Goal: Information Seeking & Learning: Learn about a topic

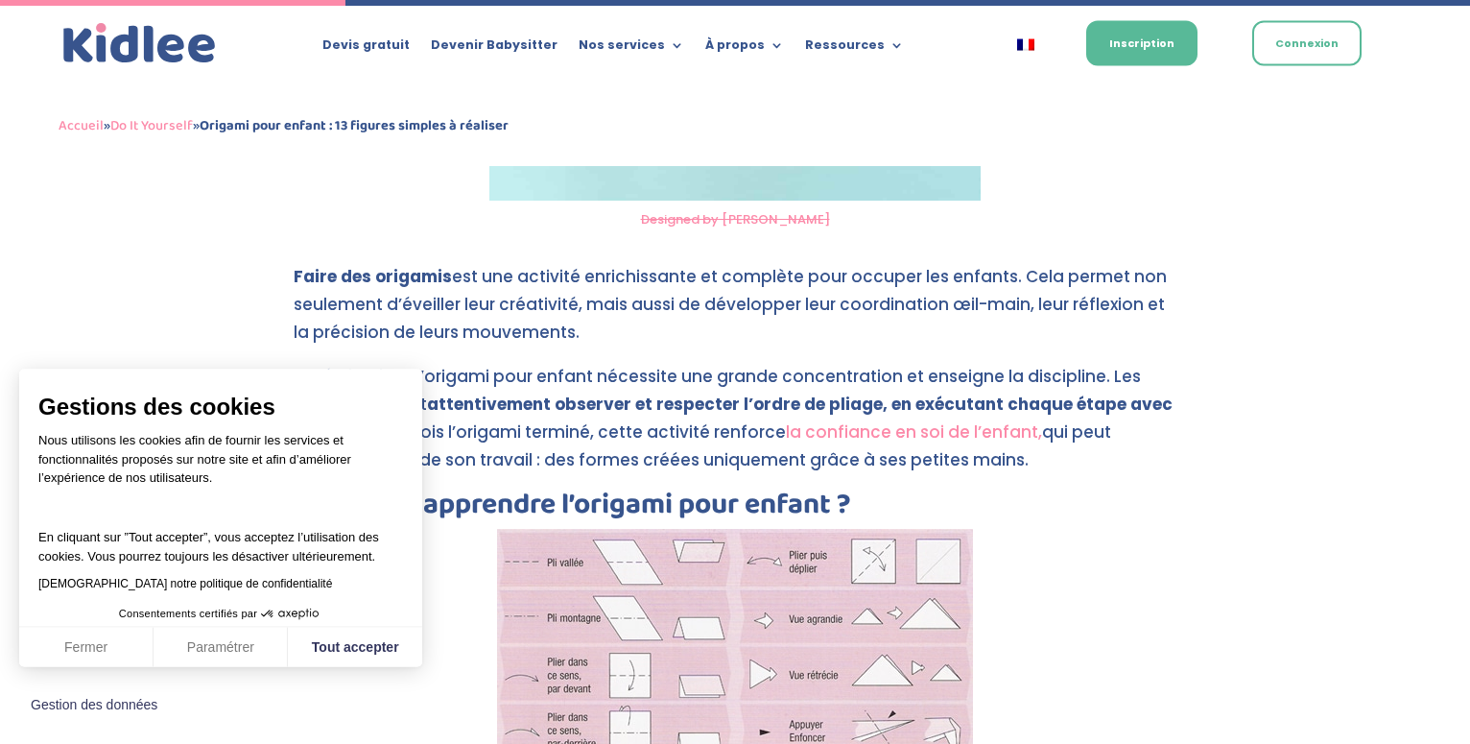
scroll to position [1762, 0]
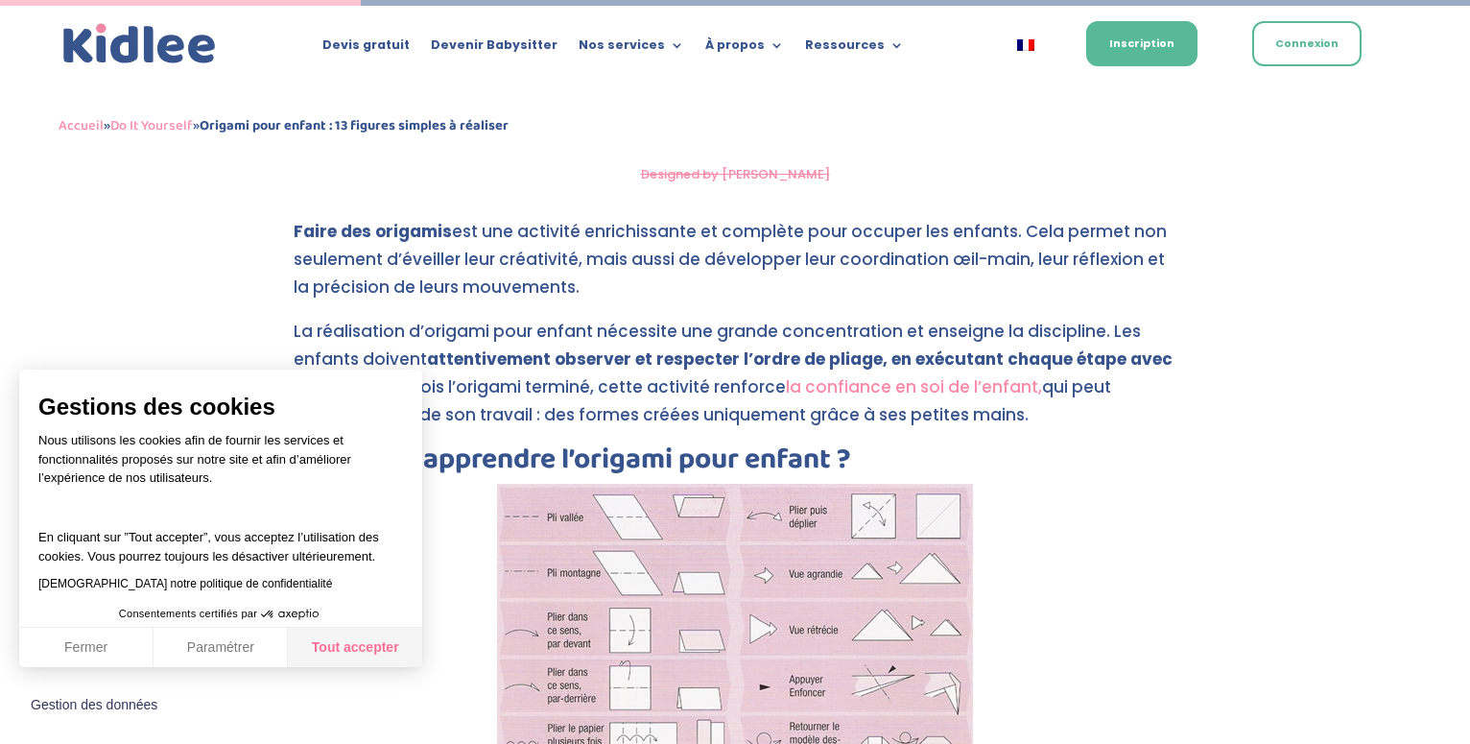
click at [325, 647] on button "Tout accepter" at bounding box center [355, 648] width 134 height 40
checkbox input "true"
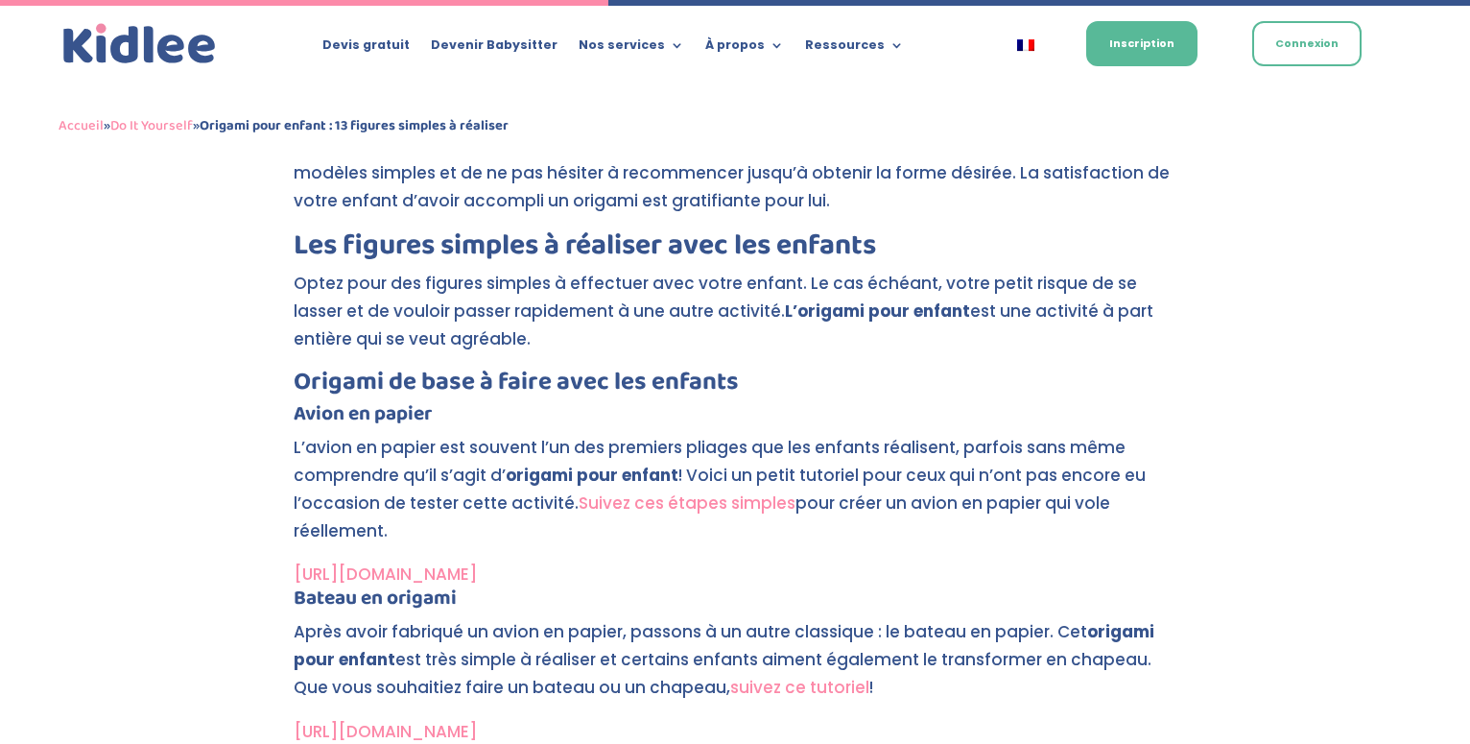
scroll to position [3034, 0]
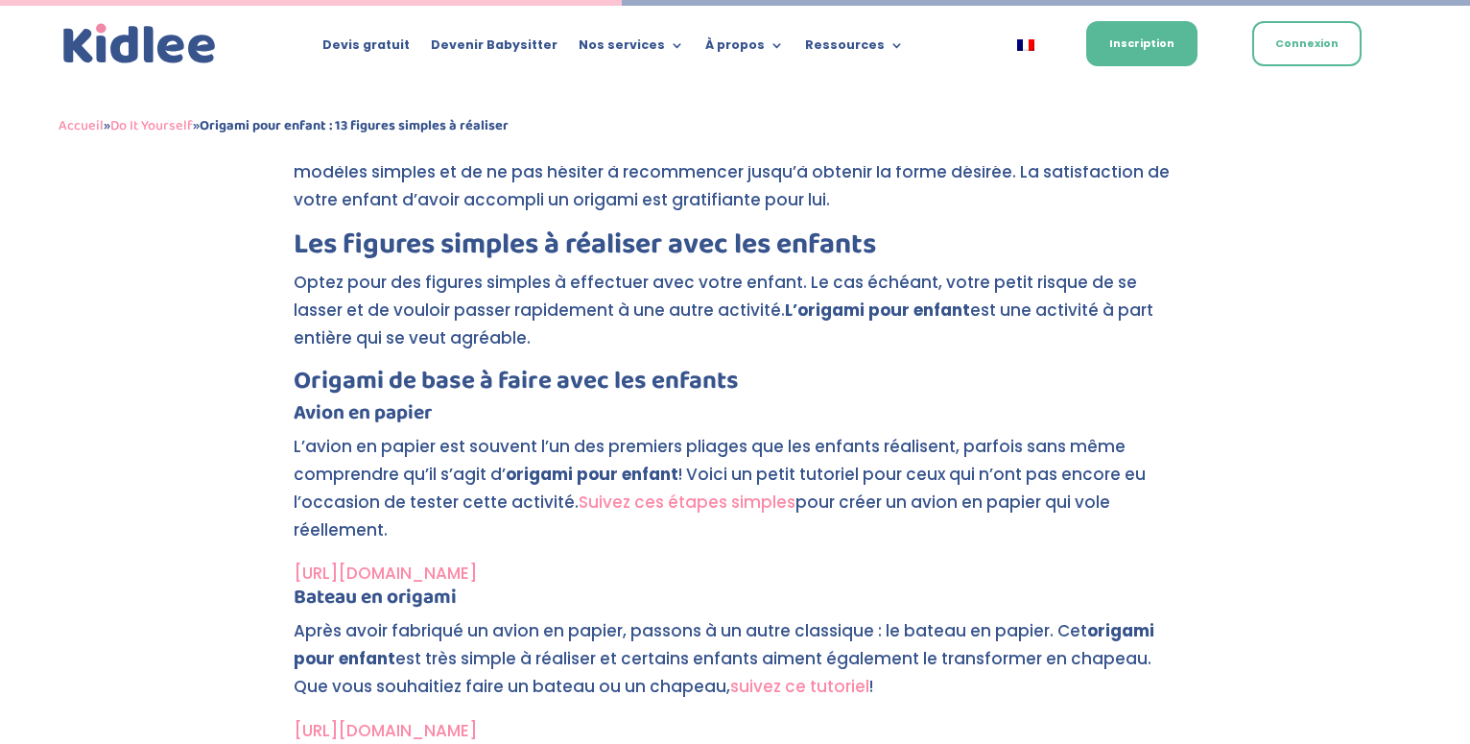
click at [656, 501] on link "Suivez ces étapes simples" at bounding box center [687, 501] width 217 height 23
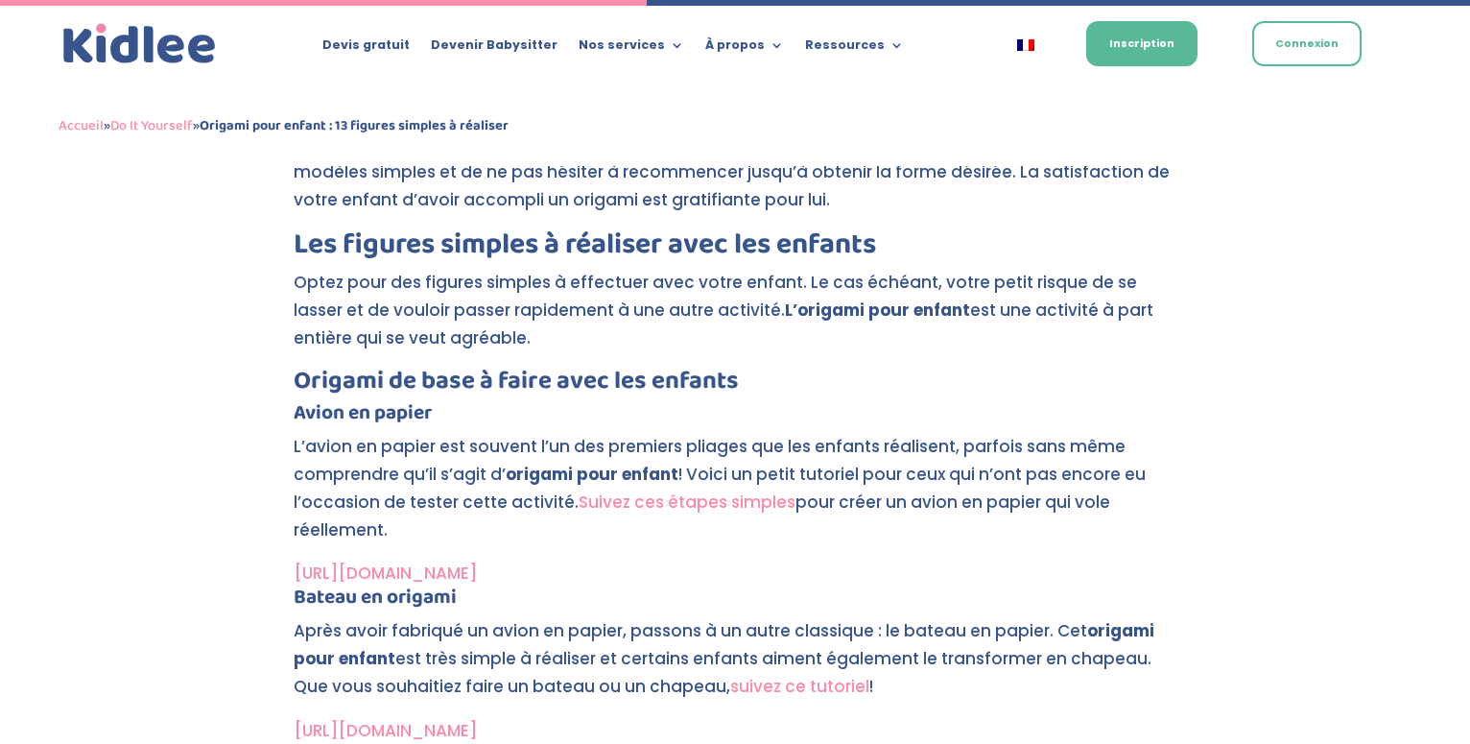
scroll to position [3230, 0]
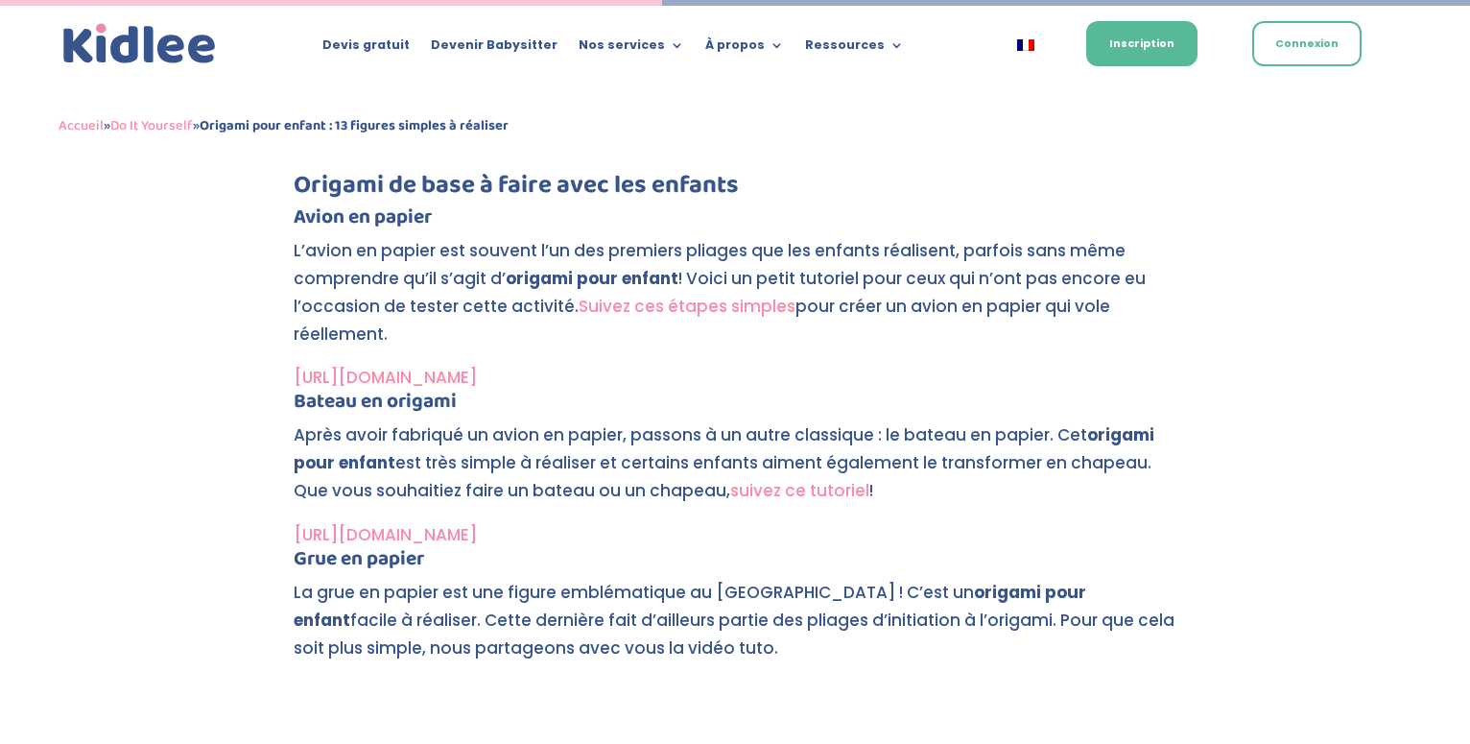
click at [477, 372] on link "[URL][DOMAIN_NAME]" at bounding box center [385, 377] width 183 height 23
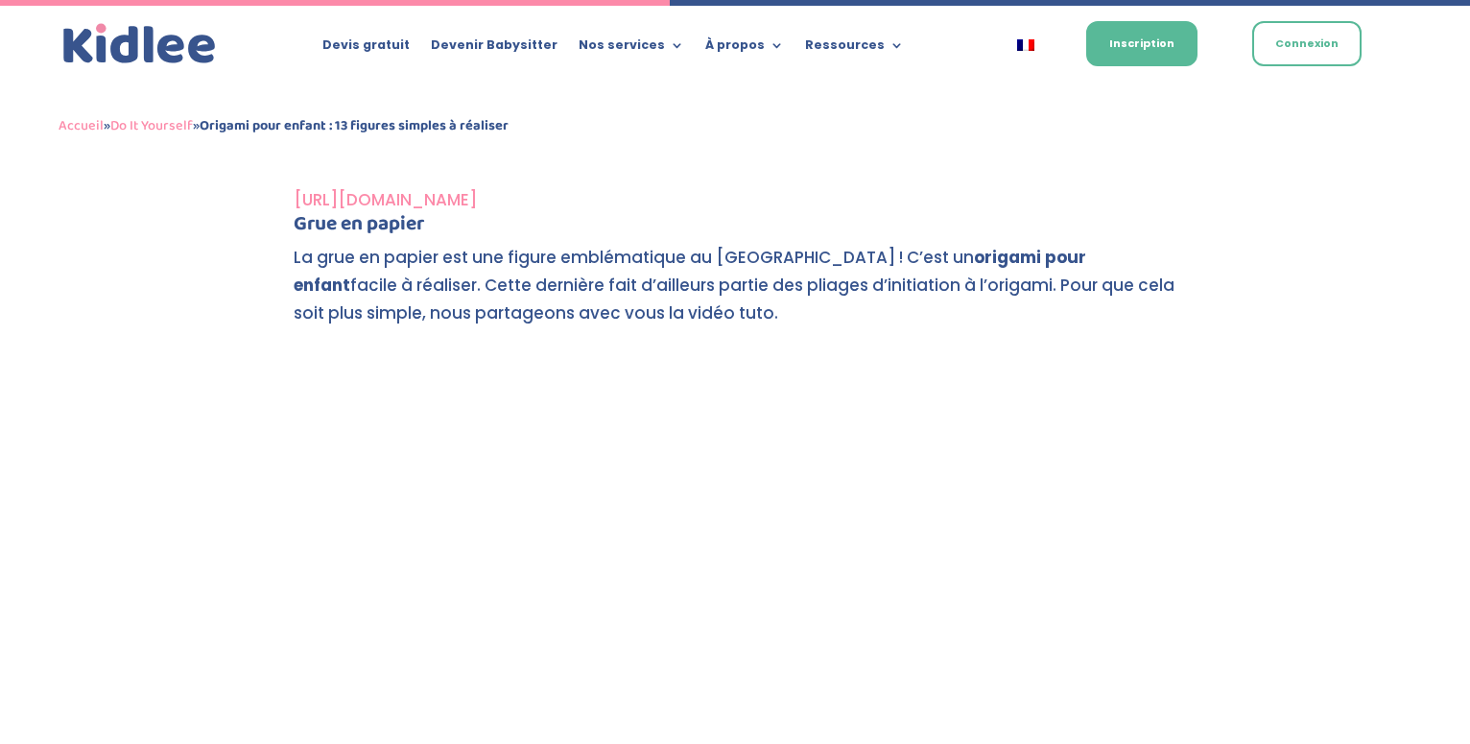
scroll to position [3173, 0]
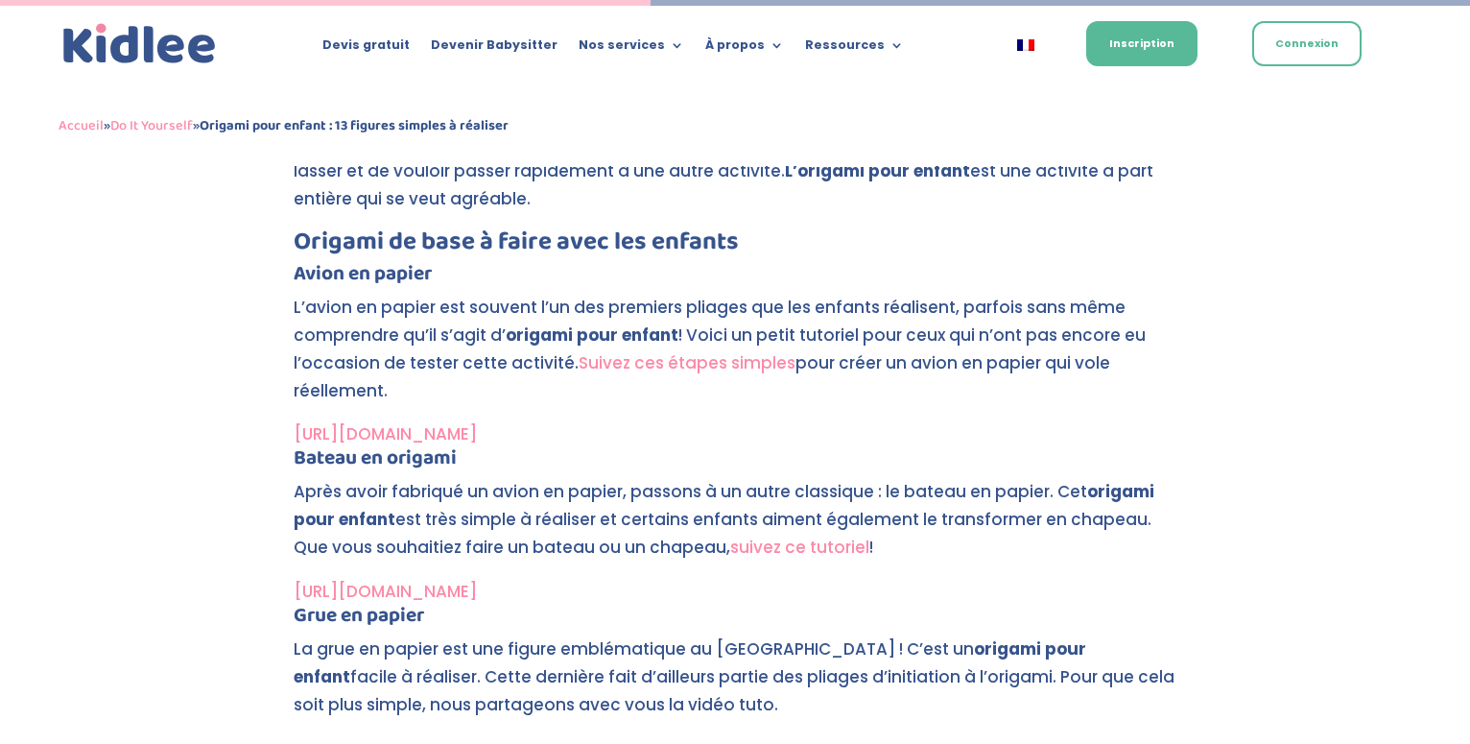
click at [783, 549] on link "suivez ce tutoriel" at bounding box center [799, 546] width 139 height 23
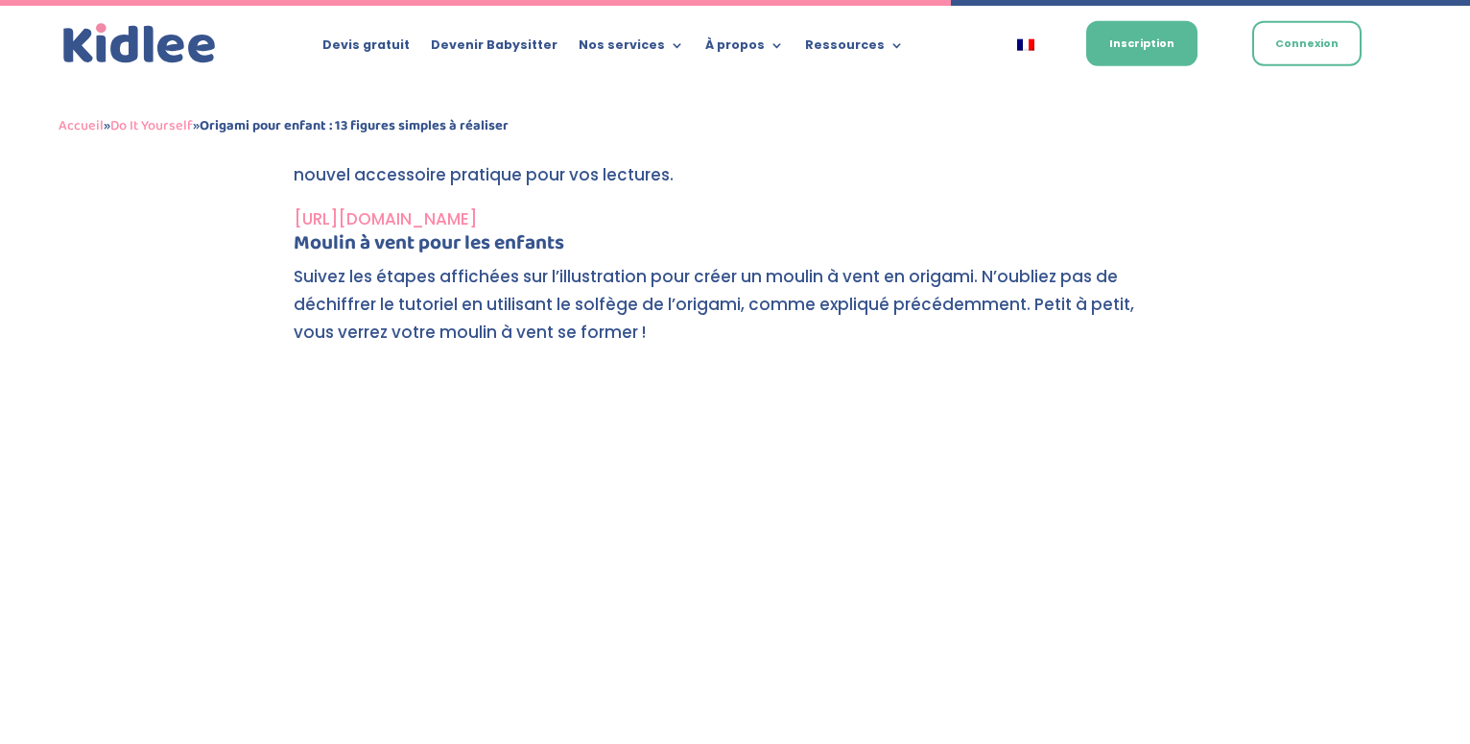
scroll to position [4641, 0]
